Goal: Find specific page/section: Find specific page/section

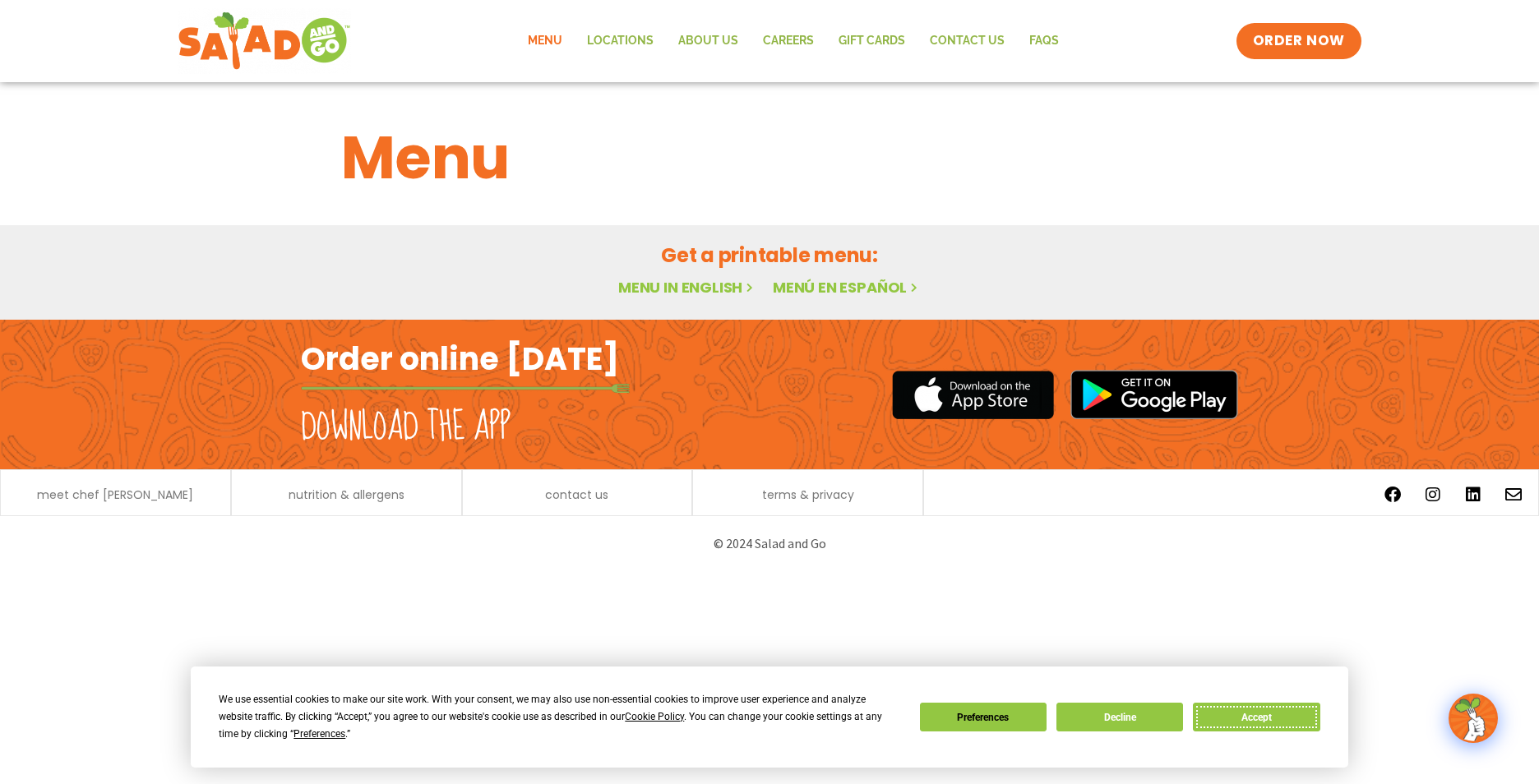
click at [1237, 721] on button "Accept" at bounding box center [1256, 717] width 126 height 29
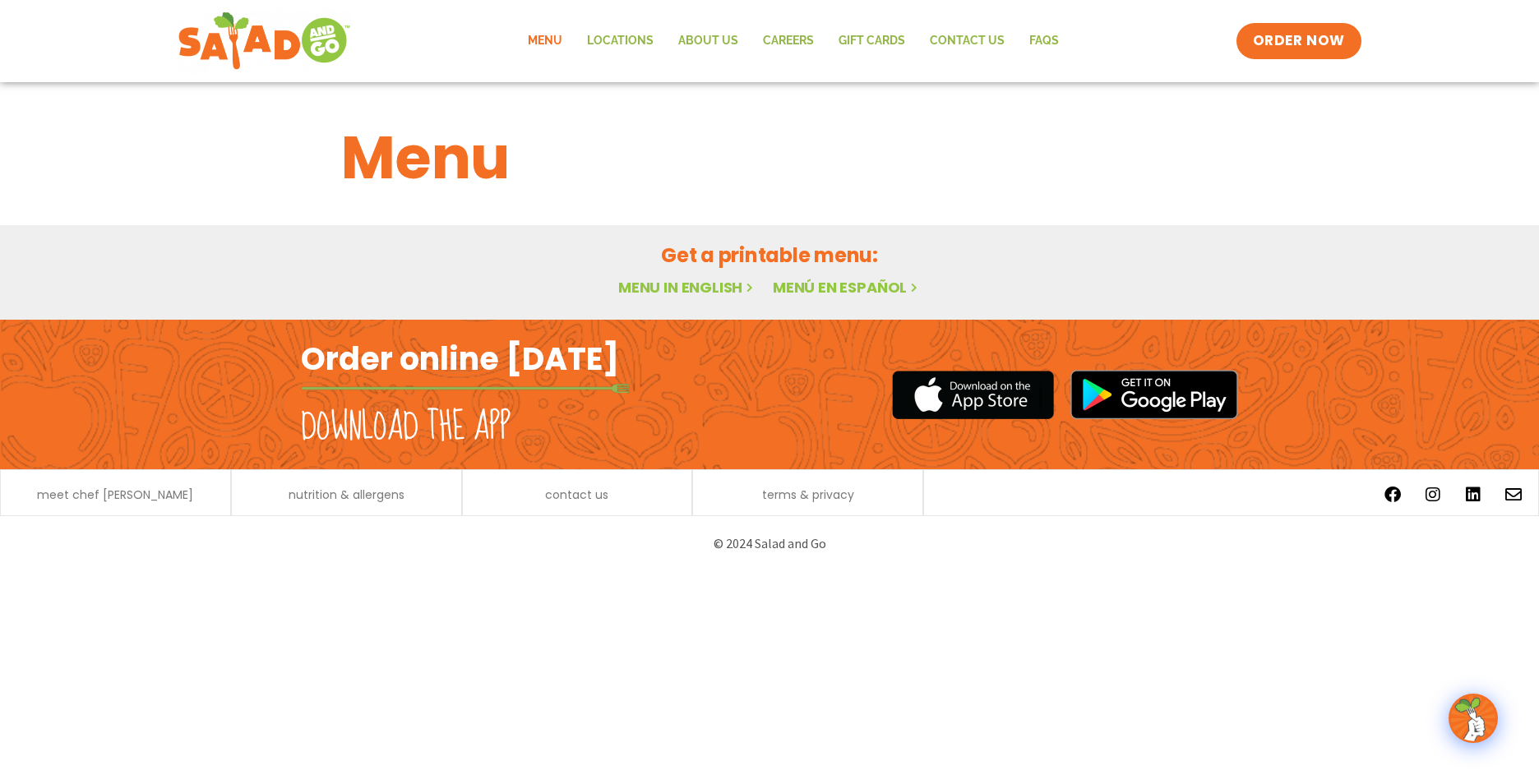
click at [697, 282] on link "Menu in English" at bounding box center [687, 287] width 138 height 21
click at [609, 38] on link "Locations" at bounding box center [621, 42] width 91 height 38
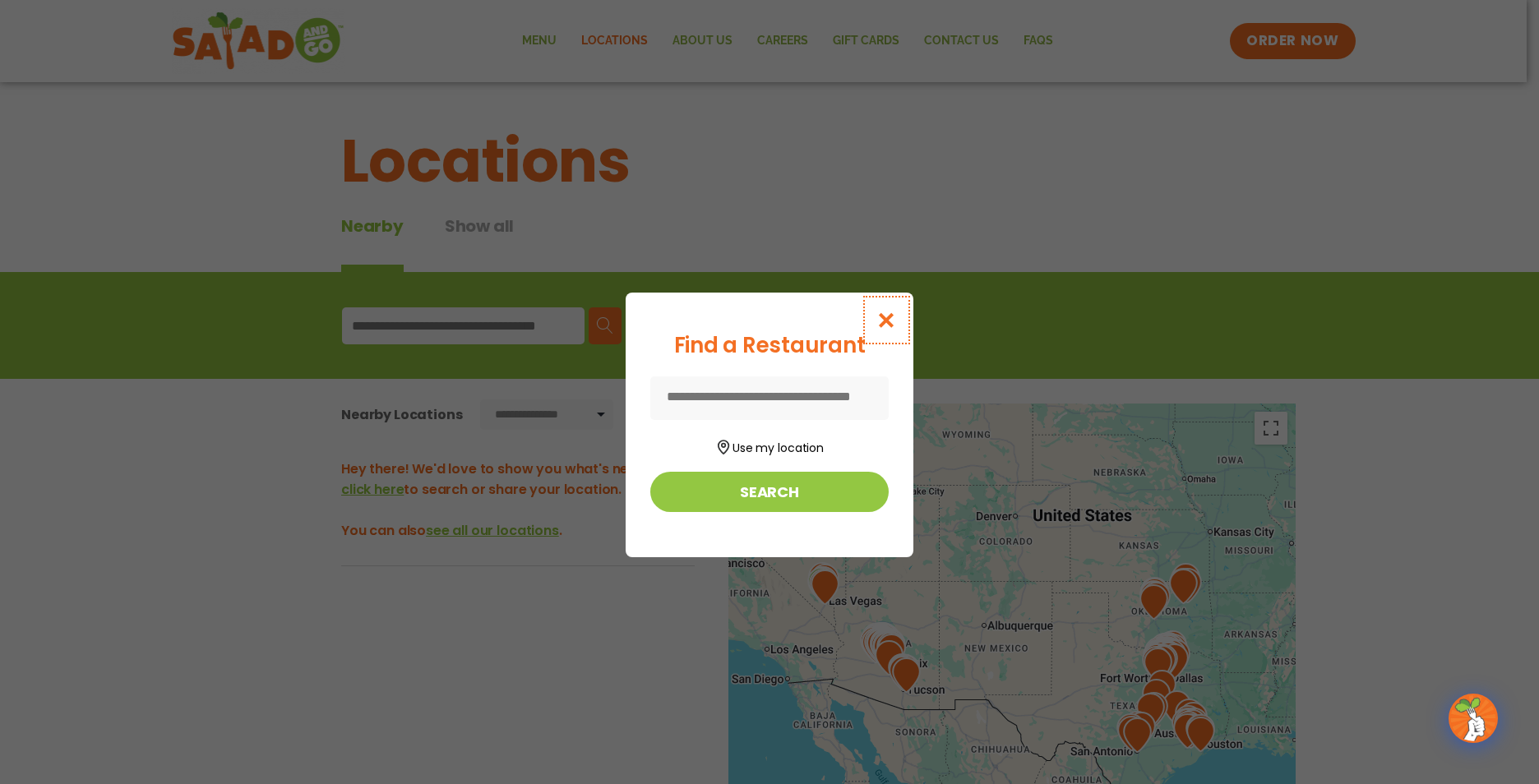
click at [884, 312] on icon "Close modal" at bounding box center [887, 320] width 21 height 17
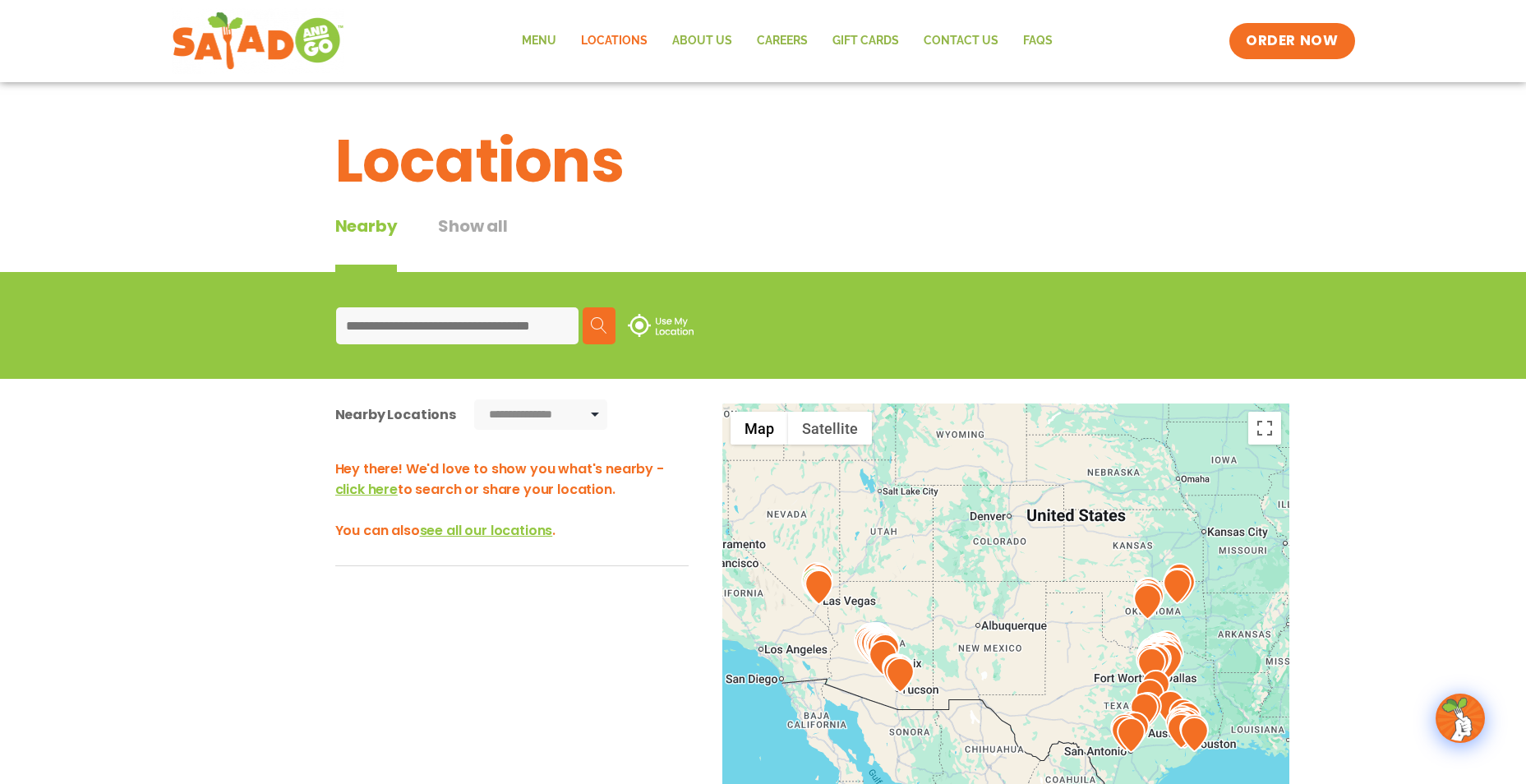
click at [445, 322] on input at bounding box center [458, 326] width 243 height 37
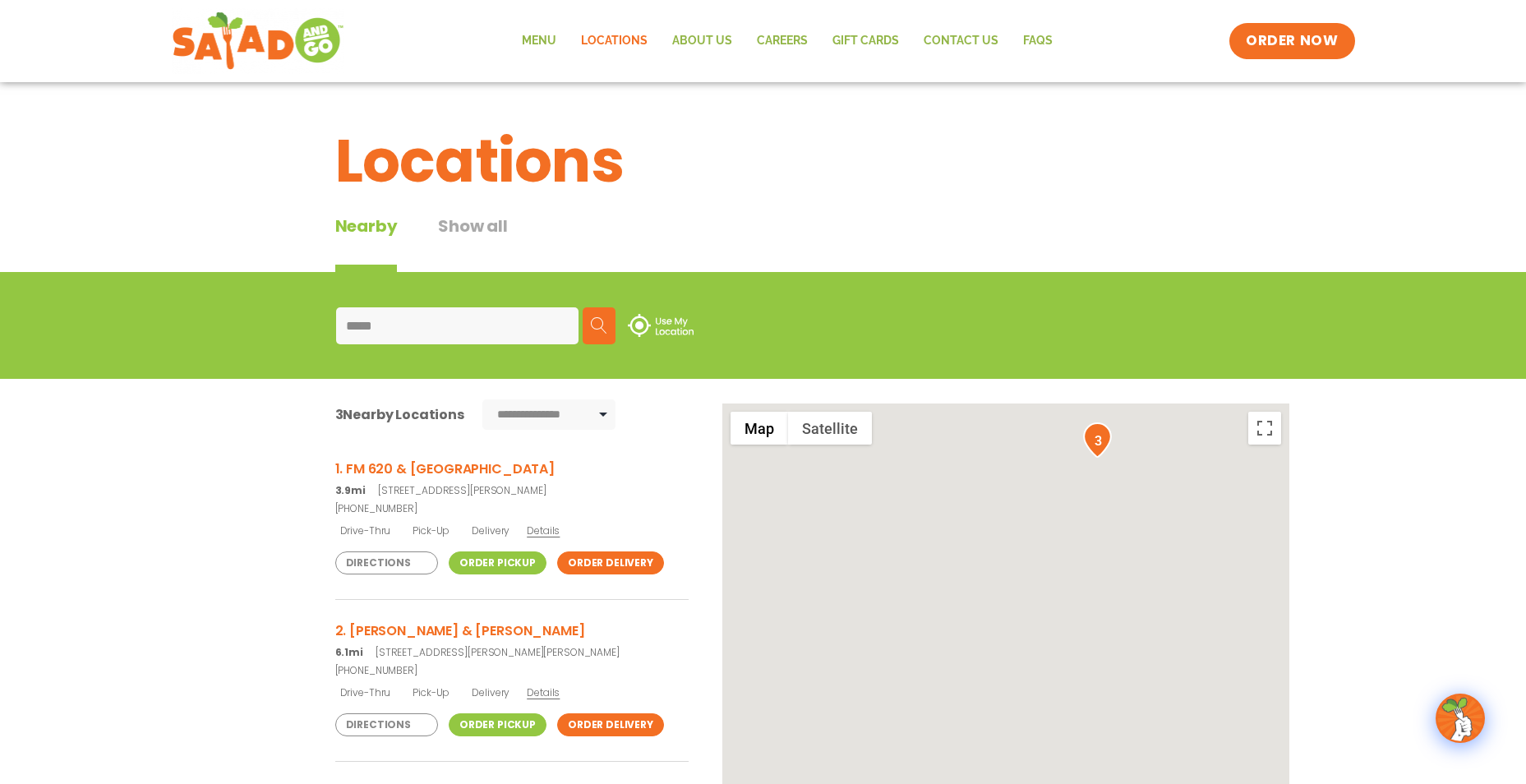
type input "*****"
